Goal: Task Accomplishment & Management: Complete application form

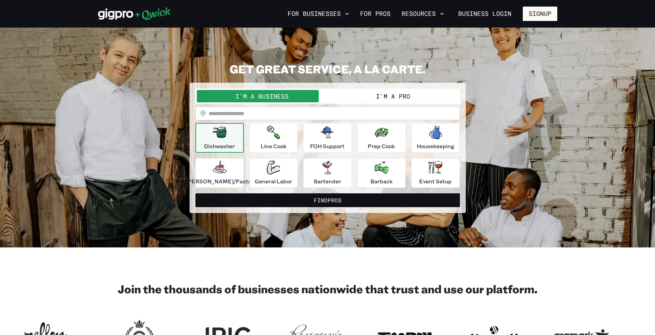
click at [391, 99] on button "I'm a Pro" at bounding box center [393, 96] width 131 height 12
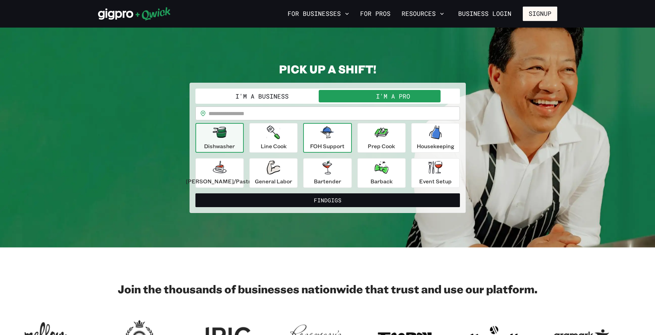
click at [324, 140] on div "FOH Support" at bounding box center [327, 138] width 35 height 25
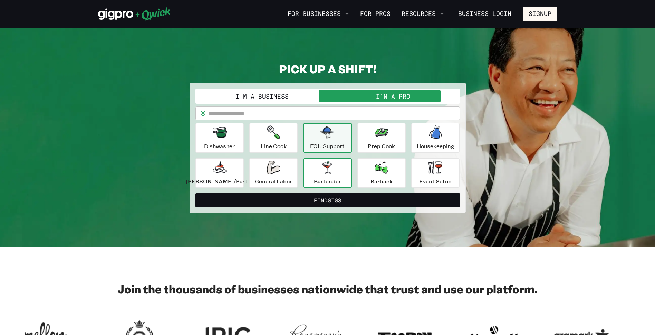
click at [340, 178] on p "Bartender" at bounding box center [327, 181] width 27 height 8
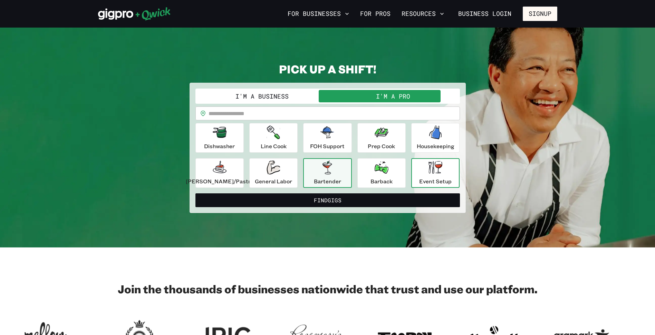
click at [434, 174] on icon "button" at bounding box center [435, 167] width 14 height 13
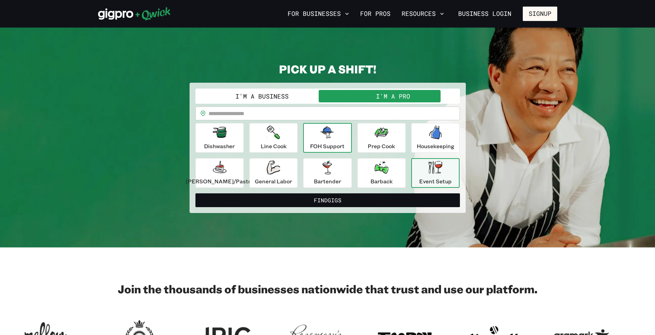
click at [328, 143] on p "FOH Support" at bounding box center [327, 146] width 35 height 8
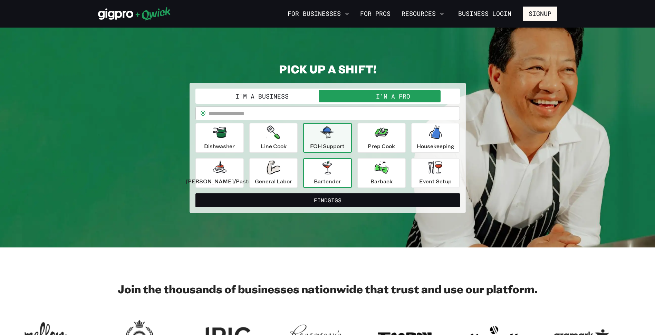
click at [330, 171] on icon "button" at bounding box center [326, 168] width 9 height 14
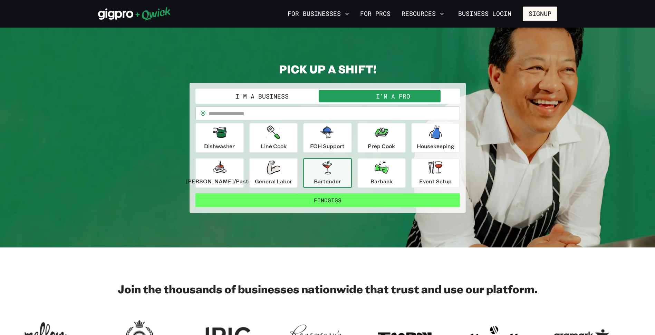
click at [329, 201] on button "Find Gigs" at bounding box center [327, 201] width 264 height 14
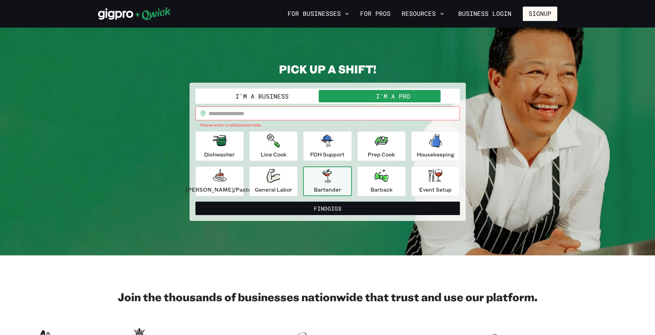
click at [294, 114] on input "text" at bounding box center [333, 114] width 251 height 14
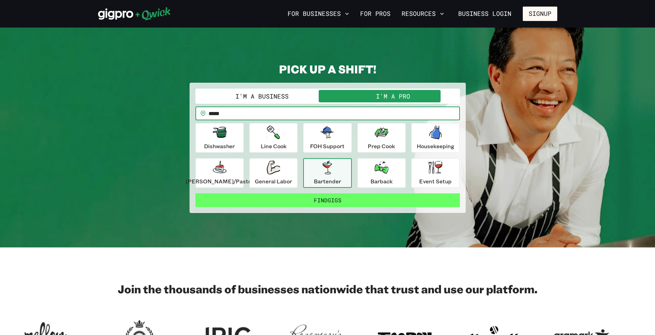
type input "*****"
click at [304, 201] on button "Find Gigs" at bounding box center [327, 201] width 264 height 14
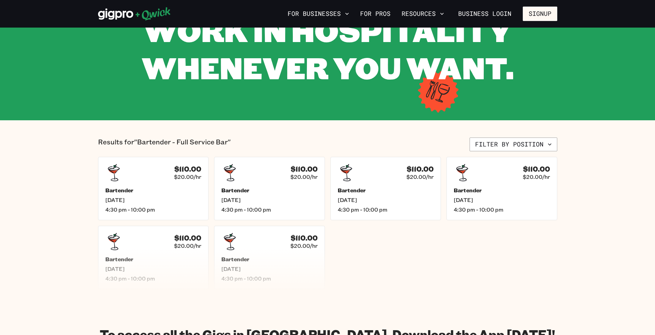
scroll to position [69, 0]
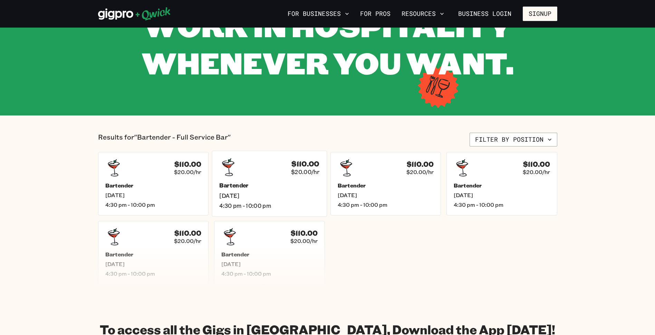
click at [304, 203] on span "4:30 pm - 10:00 pm" at bounding box center [269, 205] width 100 height 7
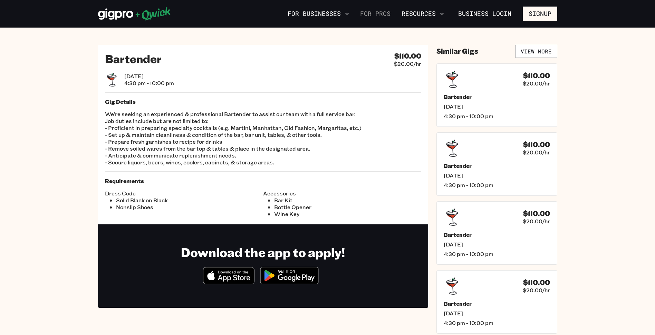
click at [383, 13] on link "For Pros" at bounding box center [375, 14] width 36 height 12
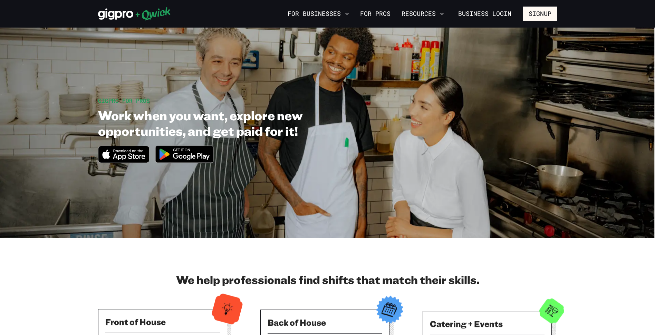
click at [383, 13] on link "For Pros" at bounding box center [375, 14] width 36 height 12
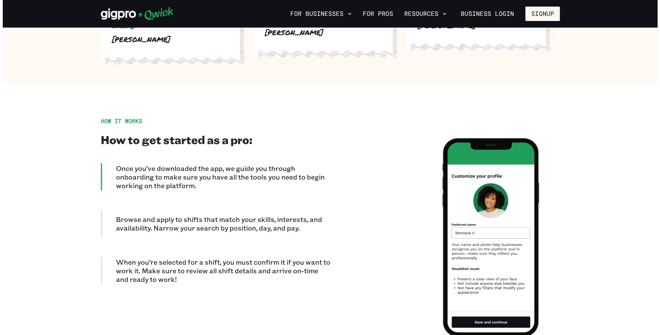
scroll to position [541, 0]
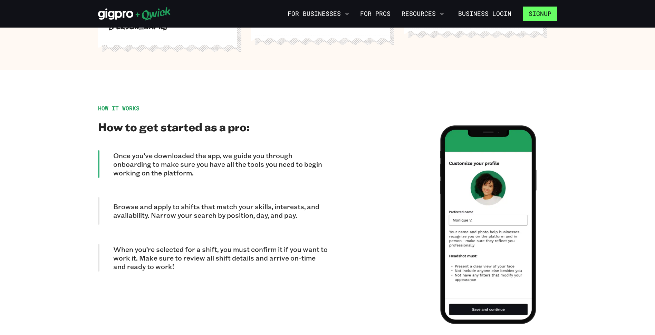
click at [533, 16] on button "Signup" at bounding box center [540, 14] width 35 height 14
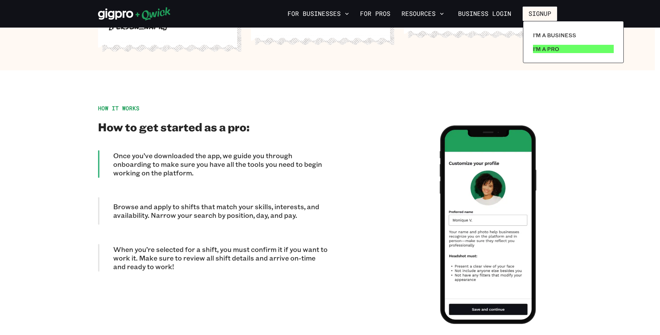
click at [542, 50] on p "I'm a Pro" at bounding box center [546, 49] width 26 height 8
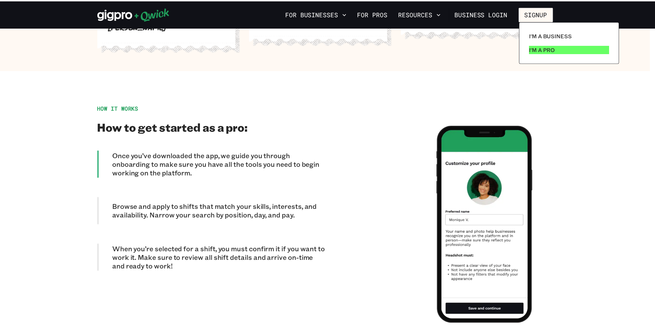
scroll to position [0, 0]
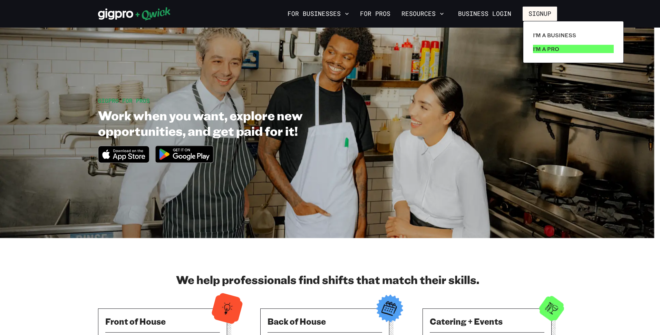
click at [539, 52] on p "I'm a Pro" at bounding box center [546, 49] width 26 height 8
click at [80, 285] on div at bounding box center [330, 167] width 660 height 335
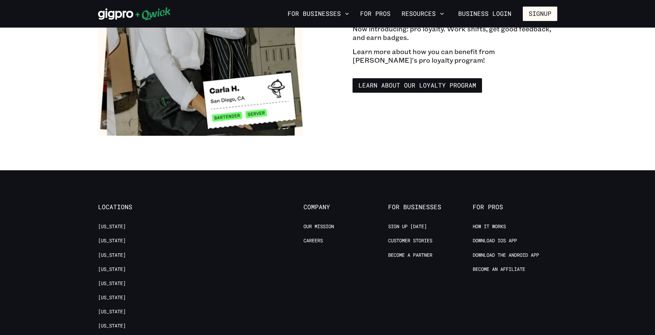
scroll to position [1277, 0]
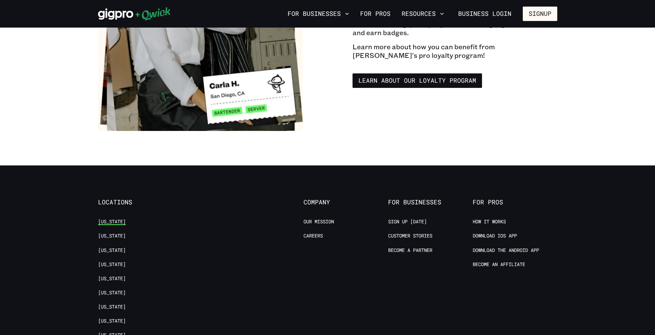
click at [111, 219] on link "[US_STATE]" at bounding box center [112, 222] width 28 height 7
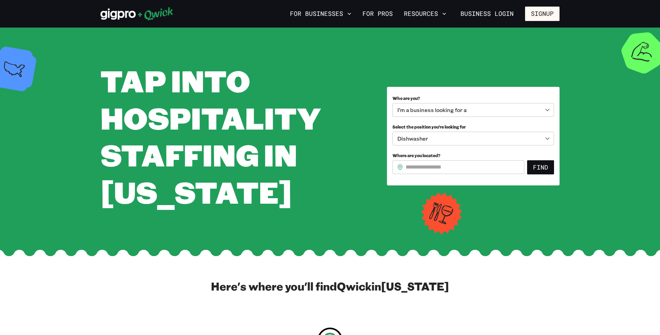
click at [468, 111] on body "**********" at bounding box center [330, 167] width 660 height 335
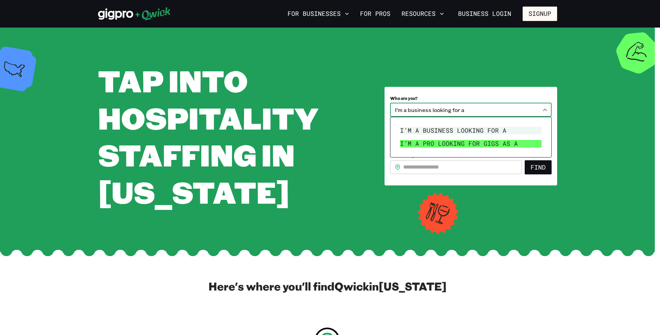
click at [471, 145] on li "I’m a pro looking for Gigs as a" at bounding box center [470, 143] width 147 height 13
type input "***"
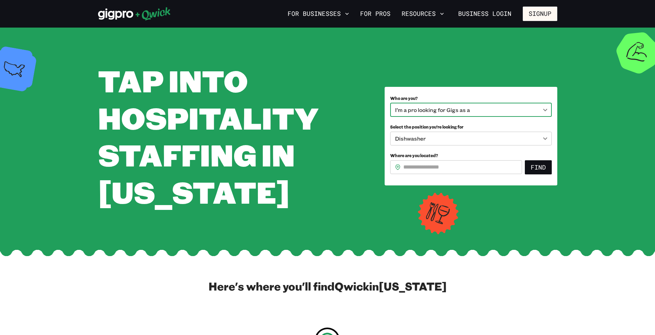
click at [453, 142] on body "**********" at bounding box center [327, 167] width 655 height 335
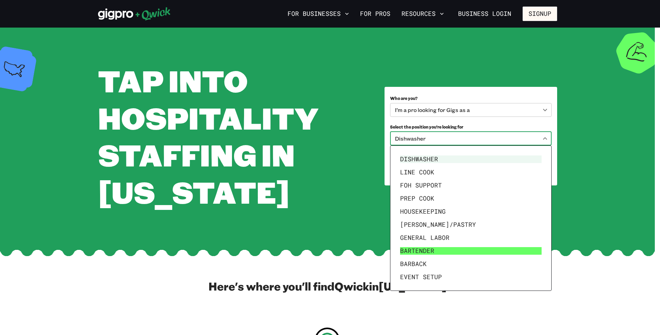
click at [420, 251] on li "Bartender" at bounding box center [470, 251] width 147 height 13
type input "*********"
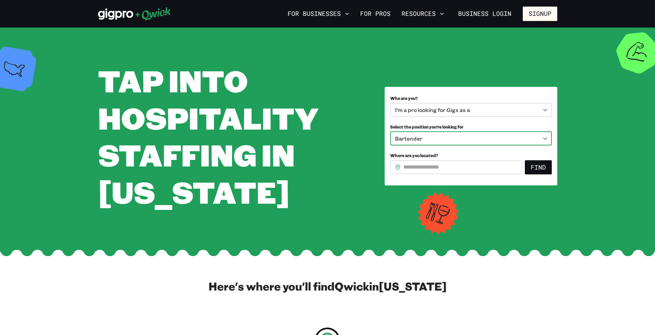
click at [470, 166] on input "Where are you located?" at bounding box center [462, 167] width 119 height 14
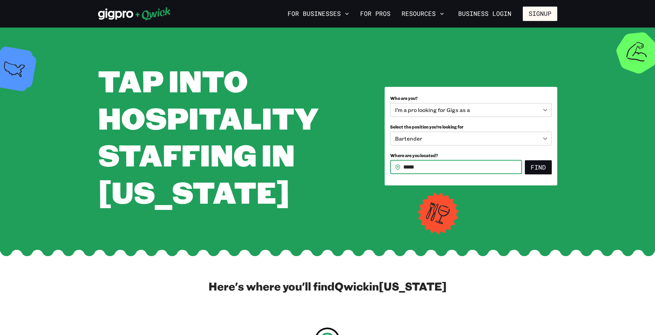
click at [512, 173] on input "*****" at bounding box center [462, 167] width 119 height 14
type input "*****"
click at [534, 168] on button "Find" at bounding box center [538, 167] width 27 height 14
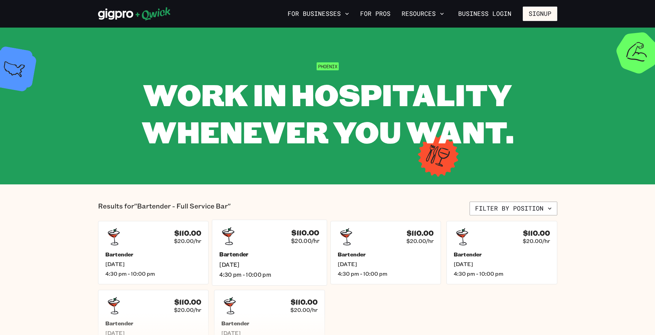
click at [269, 252] on h5 "Bartender" at bounding box center [269, 254] width 100 height 7
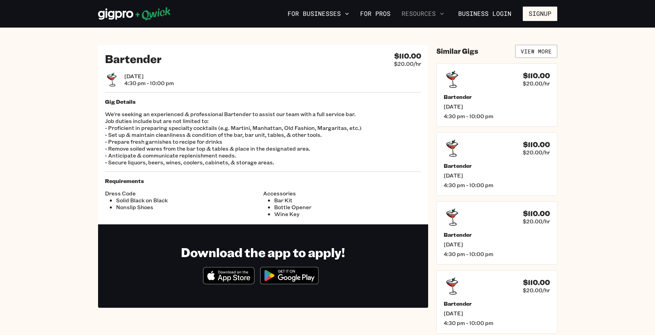
click at [440, 12] on icon "button" at bounding box center [441, 13] width 7 height 7
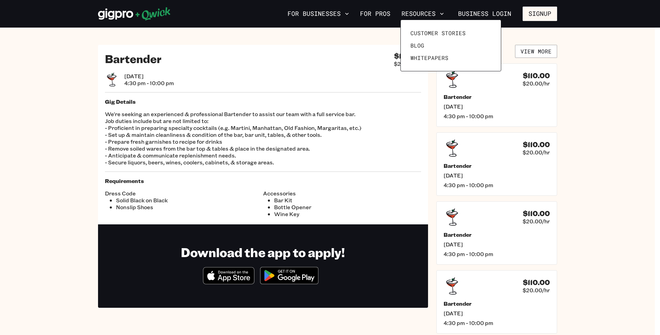
click at [536, 13] on div at bounding box center [330, 167] width 660 height 335
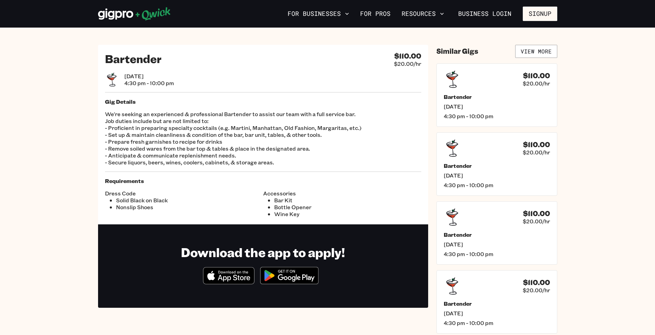
click at [536, 13] on button "Signup" at bounding box center [540, 14] width 35 height 14
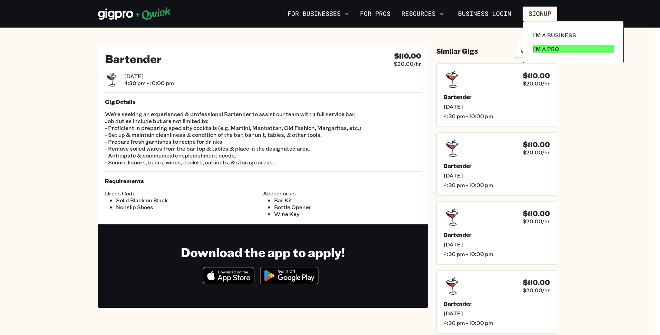
click at [539, 49] on p "I'm a Pro" at bounding box center [546, 49] width 26 height 8
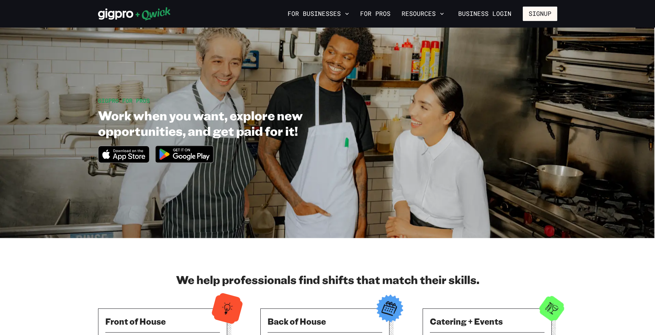
click at [173, 152] on img at bounding box center [184, 155] width 67 height 26
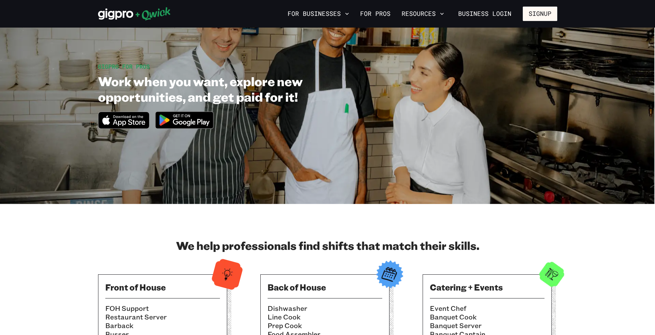
scroll to position [35, 0]
click at [126, 121] on icon "Download on the App Store" at bounding box center [123, 120] width 51 height 17
